Goal: Find contact information: Find contact information

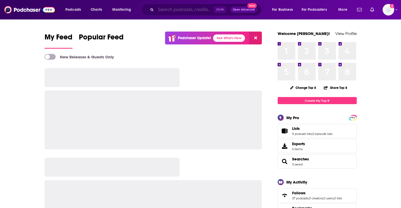
click at [157, 9] on input "Search podcasts, credits, & more..." at bounding box center [185, 10] width 58 height 8
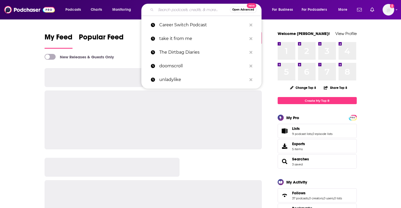
paste input "The Peter Attia Drive"
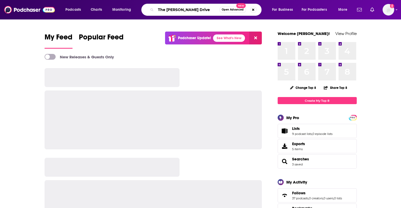
type input "The [PERSON_NAME] Drive"
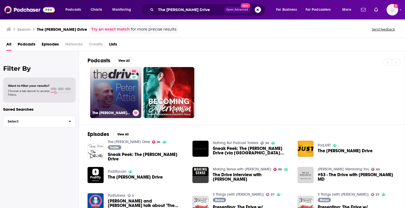
click at [124, 101] on link "86 The Peter Attia Drive" at bounding box center [115, 92] width 51 height 51
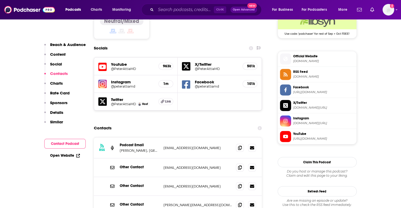
scroll to position [449, 0]
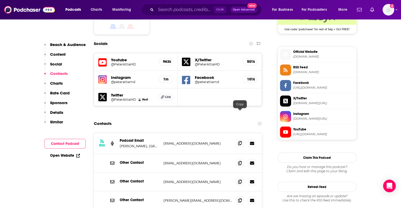
click at [237, 139] on span at bounding box center [240, 143] width 8 height 8
click at [252, 141] on icon at bounding box center [252, 143] width 4 height 4
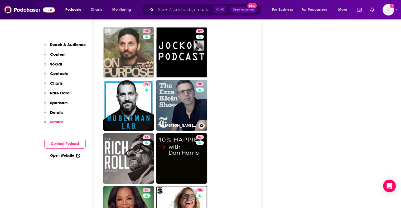
scroll to position [1341, 0]
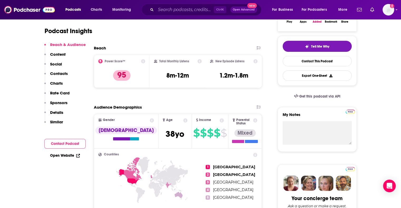
scroll to position [53, 0]
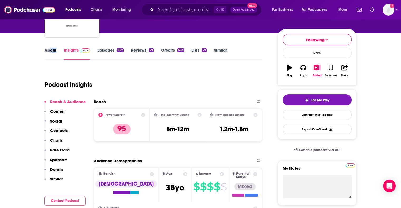
drag, startPoint x: 56, startPoint y: 53, endPoint x: 51, endPoint y: 51, distance: 6.0
click at [51, 51] on div "About" at bounding box center [54, 54] width 19 height 12
click at [51, 51] on link "About" at bounding box center [51, 54] width 12 height 12
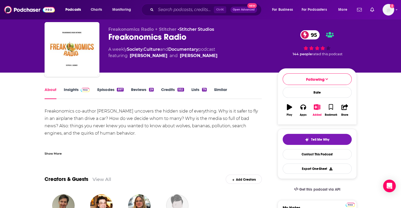
scroll to position [9, 0]
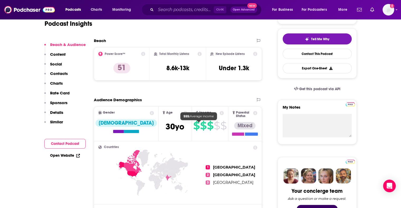
scroll to position [80, 0]
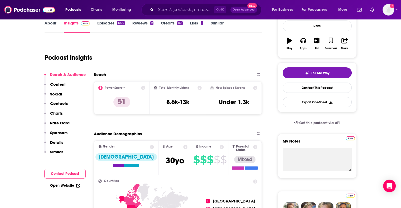
click at [101, 28] on link "Episodes 1009" at bounding box center [111, 27] width 28 height 12
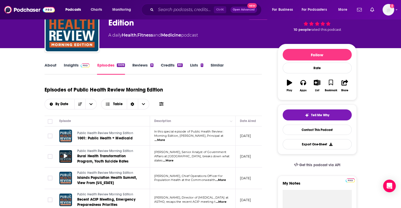
scroll to position [38, 0]
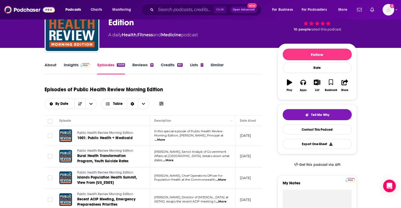
click at [53, 62] on link "About" at bounding box center [51, 68] width 12 height 12
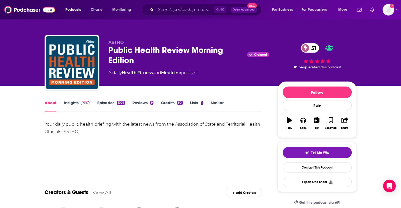
click at [79, 103] on span at bounding box center [84, 102] width 11 height 5
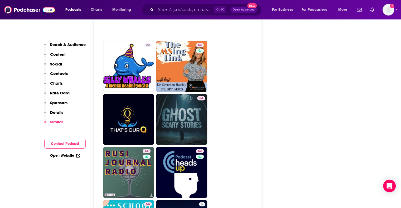
scroll to position [1370, 0]
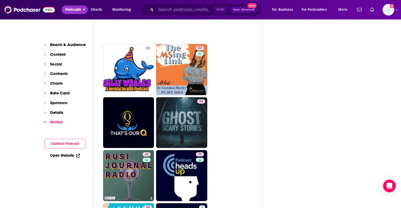
click at [76, 6] on span "Podcasts" at bounding box center [73, 9] width 16 height 7
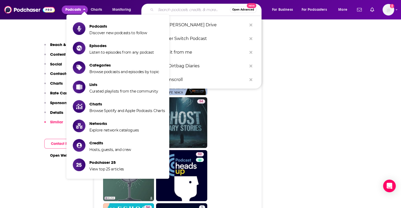
click at [165, 12] on input "Search podcasts, credits, & more..." at bounding box center [193, 10] width 74 height 8
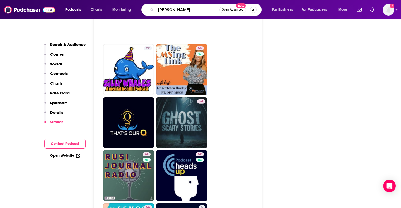
type input "dave chang"
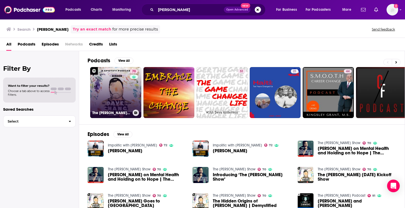
click at [114, 92] on link "70 The Dave Chang Show" at bounding box center [115, 92] width 51 height 51
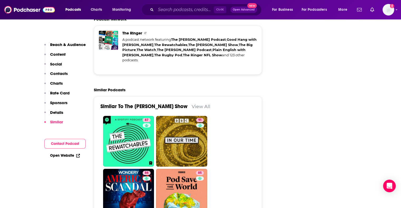
scroll to position [1185, 0]
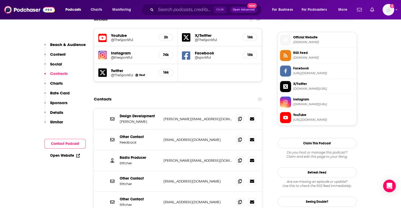
scroll to position [471, 0]
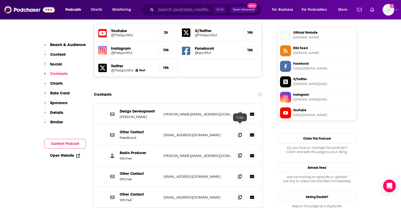
click at [242, 152] on span at bounding box center [240, 156] width 8 height 8
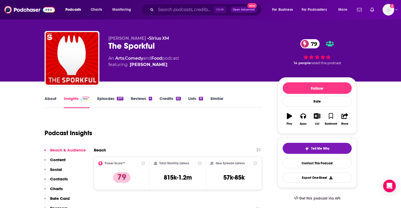
scroll to position [0, 0]
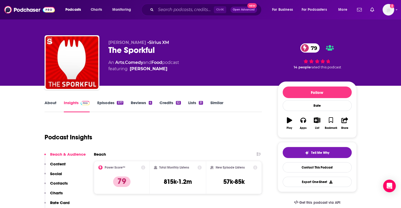
click at [51, 104] on link "About" at bounding box center [51, 106] width 12 height 12
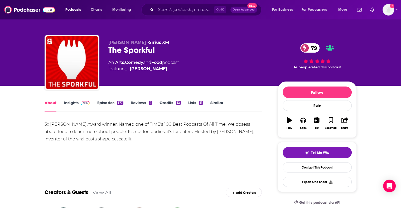
click at [75, 104] on link "Insights" at bounding box center [77, 106] width 26 height 12
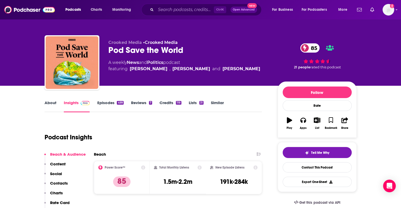
click at [48, 103] on link "About" at bounding box center [51, 106] width 12 height 12
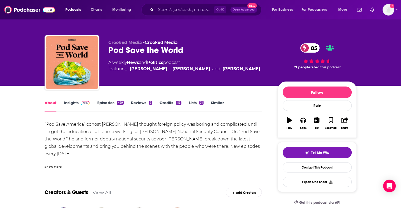
click at [111, 101] on link "Episodes 499" at bounding box center [110, 106] width 26 height 12
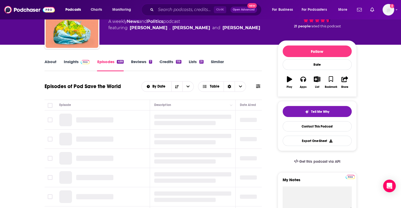
scroll to position [44, 0]
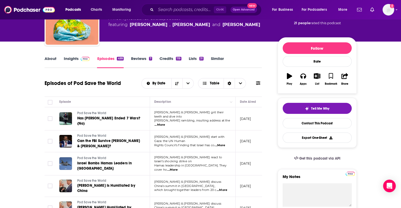
click at [54, 60] on link "About" at bounding box center [51, 62] width 12 height 12
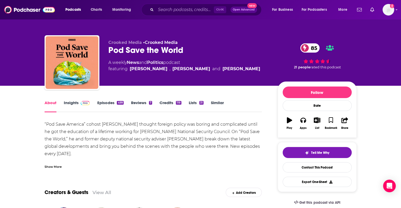
click at [85, 101] on img at bounding box center [85, 103] width 9 height 4
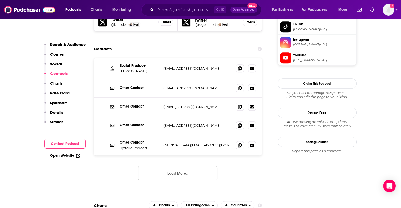
scroll to position [488, 0]
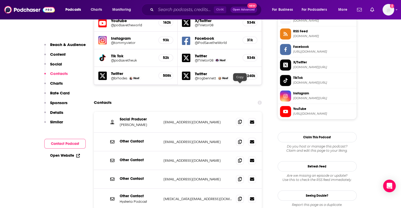
click at [240, 120] on icon at bounding box center [240, 122] width 4 height 4
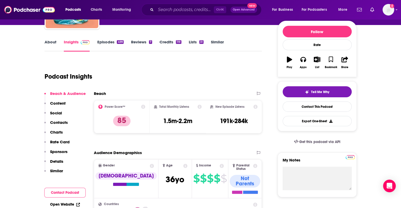
scroll to position [0, 0]
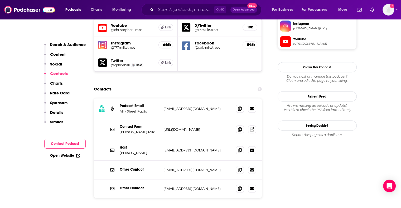
scroll to position [491, 0]
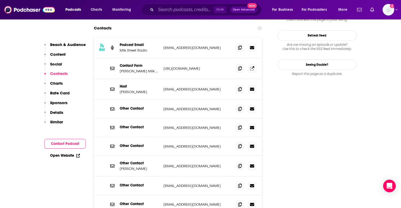
scroll to position [553, 0]
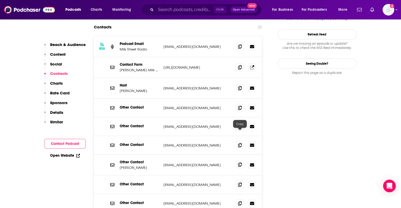
click at [239, 163] on icon at bounding box center [240, 165] width 4 height 4
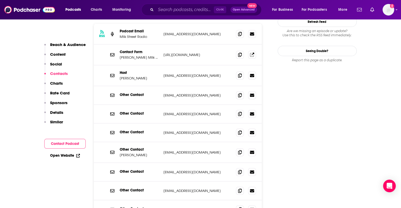
scroll to position [570, 0]
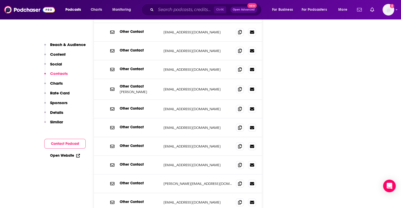
scroll to position [628, 0]
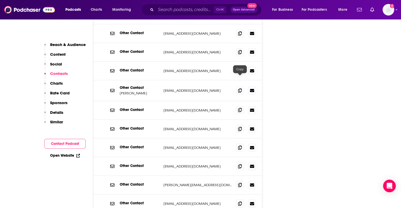
click at [239, 106] on span at bounding box center [240, 110] width 8 height 8
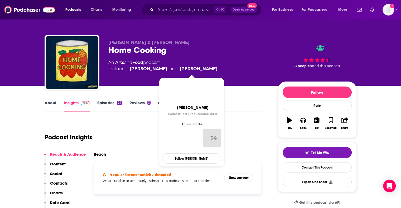
scroll to position [81, 0]
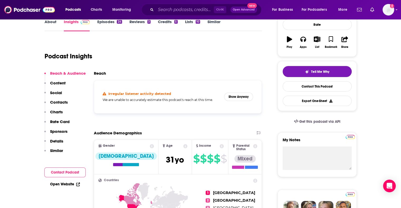
click at [105, 24] on link "Episodes 24" at bounding box center [109, 25] width 25 height 12
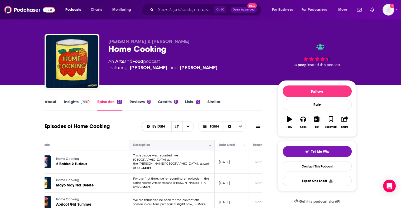
scroll to position [2, 0]
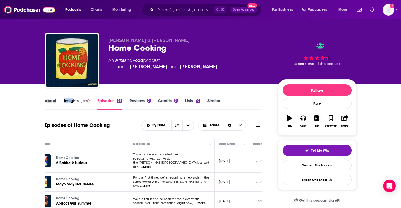
drag, startPoint x: 61, startPoint y: 102, endPoint x: 74, endPoint y: 101, distance: 13.0
click at [74, 101] on div "About Insights Episodes 24 Reviews 3 Credits 5 Lists 10 Similar" at bounding box center [153, 104] width 217 height 13
click at [74, 101] on link "Insights" at bounding box center [77, 104] width 26 height 12
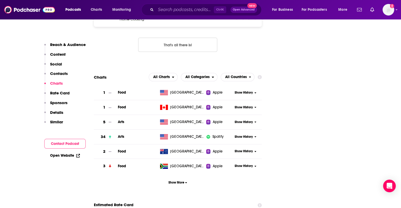
scroll to position [582, 0]
click at [243, 90] on span "Show History" at bounding box center [244, 92] width 18 height 4
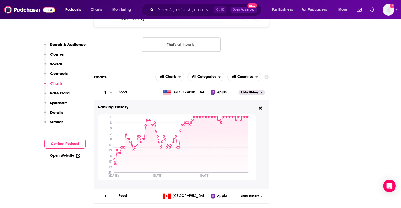
click at [245, 90] on span "Hide History" at bounding box center [249, 92] width 17 height 4
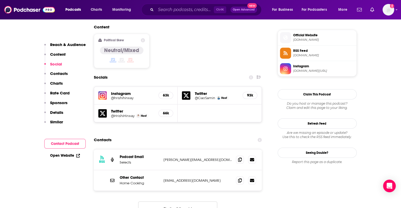
scroll to position [417, 0]
click at [239, 158] on icon at bounding box center [240, 160] width 4 height 4
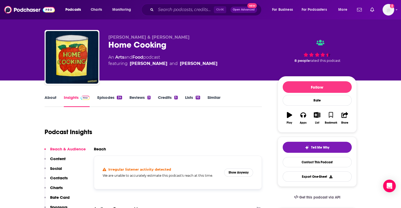
scroll to position [0, 0]
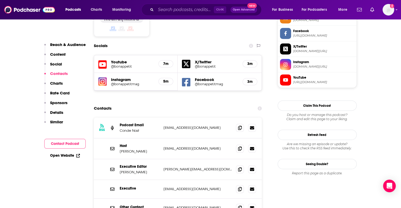
scroll to position [475, 0]
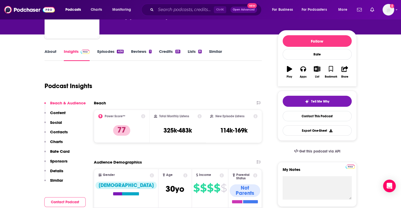
scroll to position [22, 0]
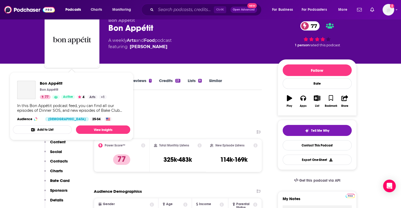
click at [53, 76] on span "Bon Appétit Bon Appétit 77 Active 4 Arts + 1 In this Bon Appétit podcast feed, …" at bounding box center [71, 106] width 117 height 68
click at [151, 113] on div "Podcast Insights" at bounding box center [151, 112] width 213 height 27
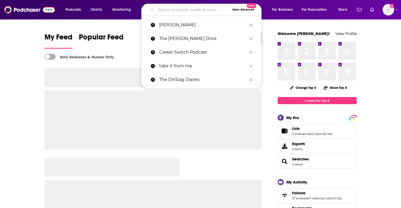
click at [156, 10] on input "Search podcasts, credits, & more..." at bounding box center [193, 10] width 74 height 8
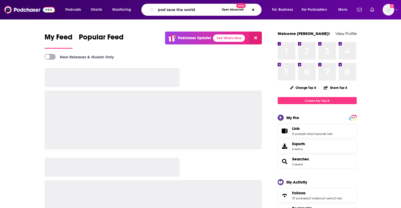
type input "pod save the world"
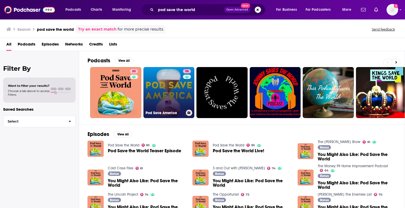
click at [164, 93] on link "96 Pod Save America" at bounding box center [168, 92] width 51 height 51
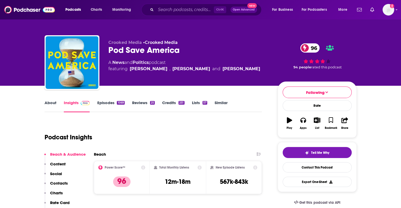
click at [45, 105] on link "About" at bounding box center [51, 106] width 12 height 12
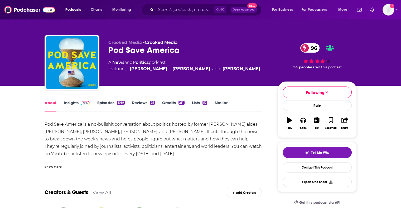
click at [109, 105] on link "Episodes 1069" at bounding box center [110, 106] width 27 height 12
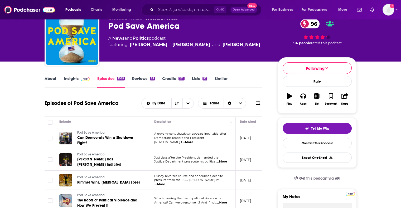
scroll to position [25, 0]
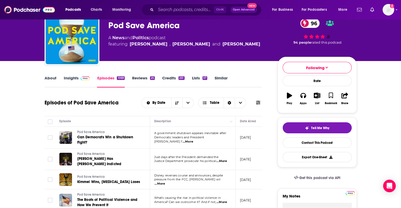
click at [54, 79] on link "About" at bounding box center [51, 82] width 12 height 12
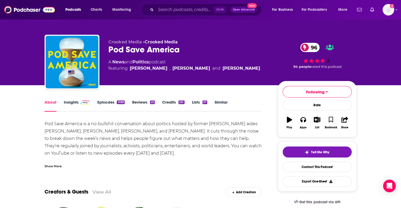
scroll to position [1, 0]
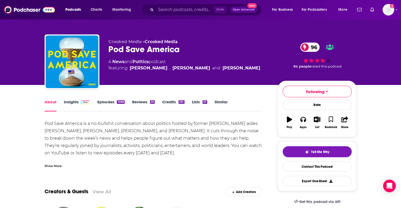
click at [79, 102] on span at bounding box center [84, 102] width 11 height 5
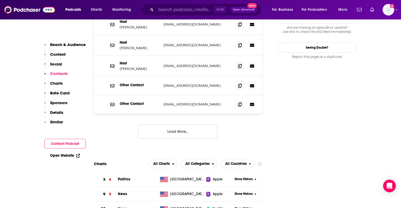
scroll to position [528, 0]
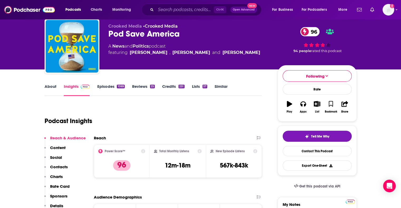
scroll to position [0, 0]
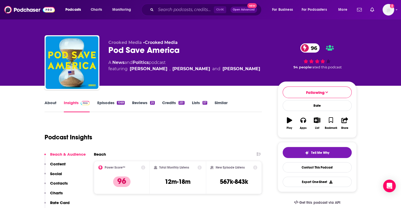
click at [53, 102] on link "About" at bounding box center [51, 106] width 12 height 12
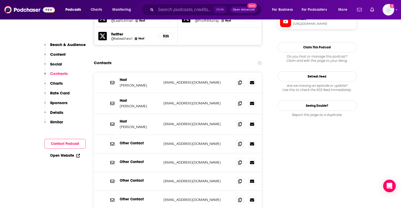
scroll to position [563, 0]
drag, startPoint x: 179, startPoint y: 38, endPoint x: 210, endPoint y: 43, distance: 31.5
click at [179, 58] on div "Contacts" at bounding box center [178, 63] width 168 height 10
click at [242, 78] on span at bounding box center [240, 82] width 8 height 8
click at [240, 101] on icon at bounding box center [240, 103] width 4 height 4
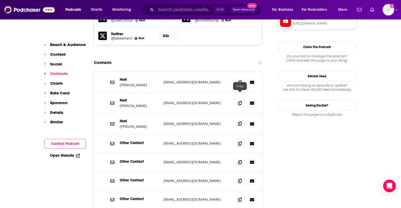
click at [238, 120] on span at bounding box center [240, 124] width 8 height 8
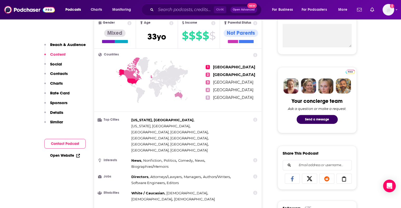
scroll to position [0, 0]
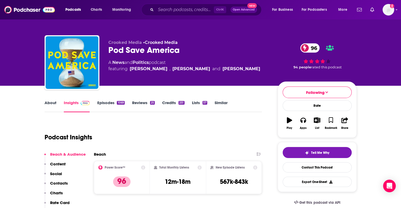
click at [55, 100] on div "About Insights Episodes 1069 Reviews 25 Credits 251 Lists 57 Similar" at bounding box center [153, 106] width 217 height 13
click at [48, 103] on link "About" at bounding box center [51, 106] width 12 height 12
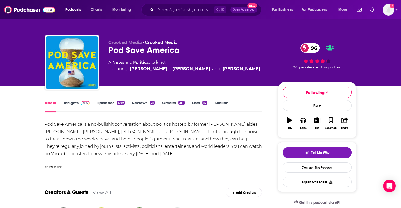
click at [79, 103] on span at bounding box center [84, 102] width 11 height 5
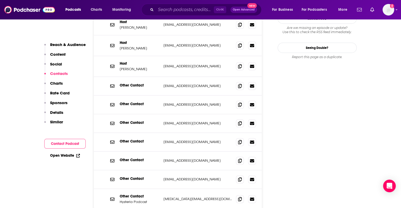
scroll to position [622, 0]
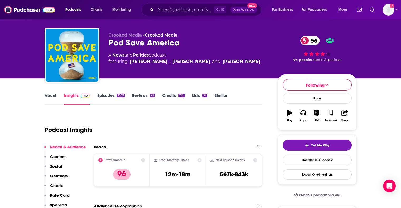
scroll to position [0, 0]
